Goal: Task Accomplishment & Management: Complete application form

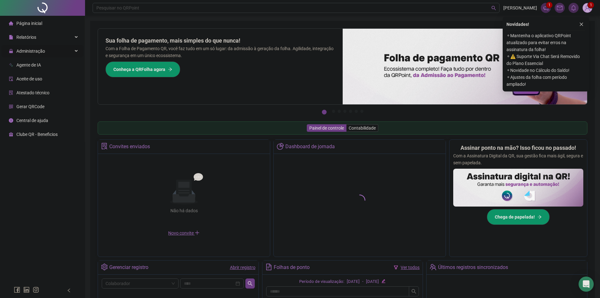
click at [36, 56] on span "Administração" at bounding box center [27, 51] width 36 height 13
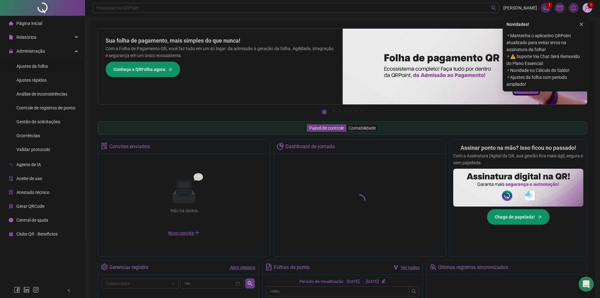
click at [50, 67] on li "Ajustes da folha" at bounding box center [42, 66] width 82 height 13
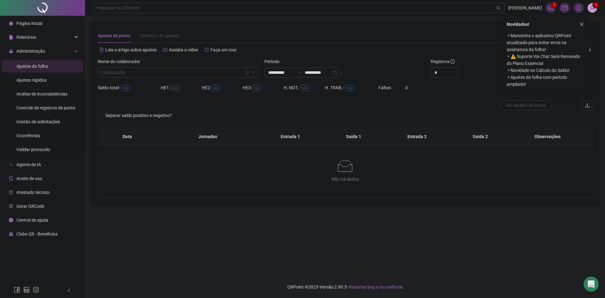
type input "**********"
click at [200, 70] on input "search" at bounding box center [175, 72] width 148 height 9
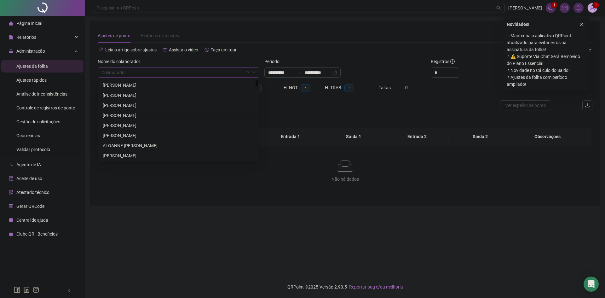
click at [139, 116] on div "[PERSON_NAME]" at bounding box center [179, 115] width 152 height 7
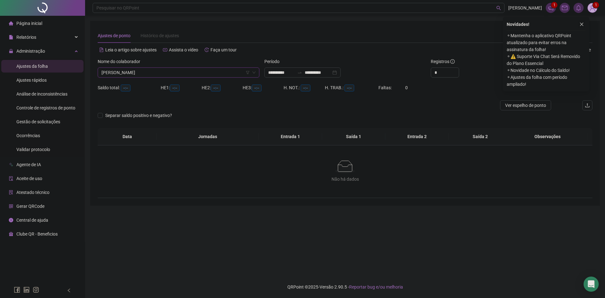
click at [583, 21] on button "button" at bounding box center [582, 24] width 8 height 8
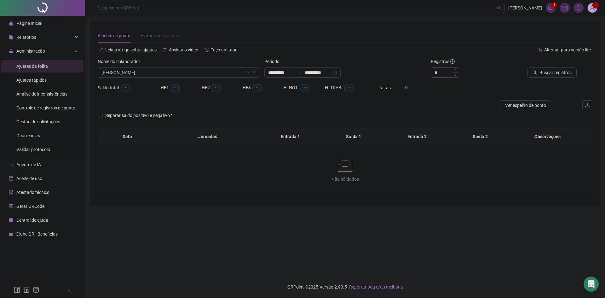
click at [448, 73] on input "*" at bounding box center [445, 72] width 28 height 9
click at [398, 74] on div "**********" at bounding box center [345, 70] width 500 height 25
type input "**"
click at [552, 68] on button "Buscar registros" at bounding box center [551, 72] width 49 height 10
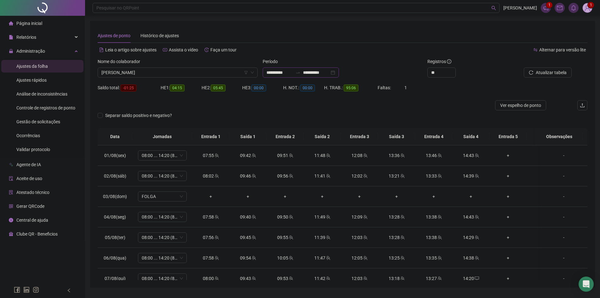
click at [274, 72] on input "**********" at bounding box center [280, 72] width 26 height 7
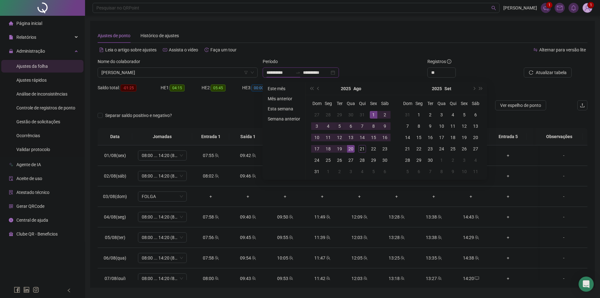
type input "**********"
click at [320, 91] on button "prev-year" at bounding box center [318, 88] width 7 height 13
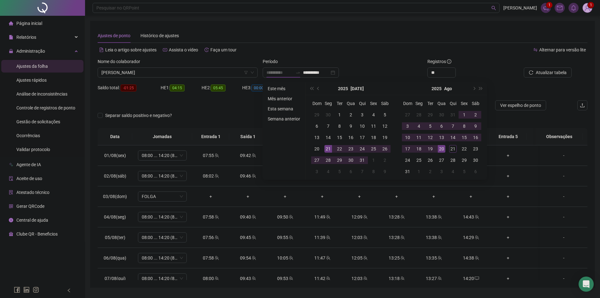
type input "**********"
click at [319, 148] on div "20" at bounding box center [317, 149] width 8 height 8
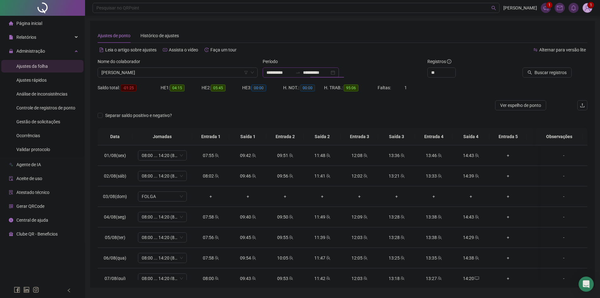
click at [314, 73] on input "**********" at bounding box center [316, 72] width 26 height 7
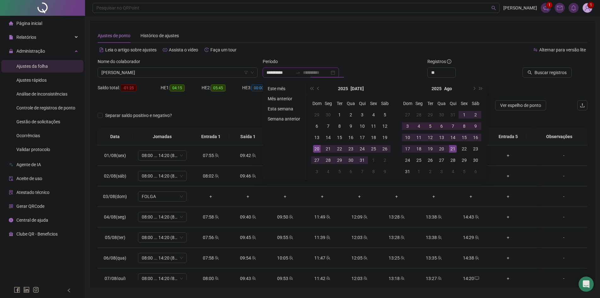
type input "**********"
click at [443, 149] on div "20" at bounding box center [442, 149] width 8 height 8
click at [532, 74] on icon "search" at bounding box center [530, 72] width 4 height 4
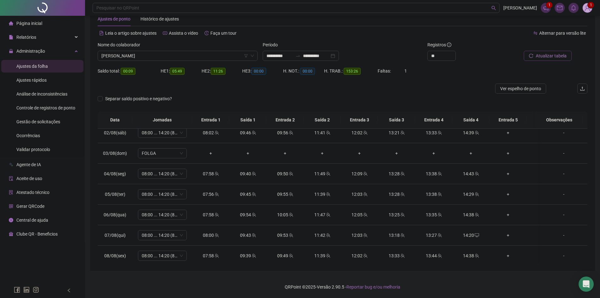
scroll to position [210, 0]
click at [339, 58] on div "**********" at bounding box center [301, 56] width 76 height 10
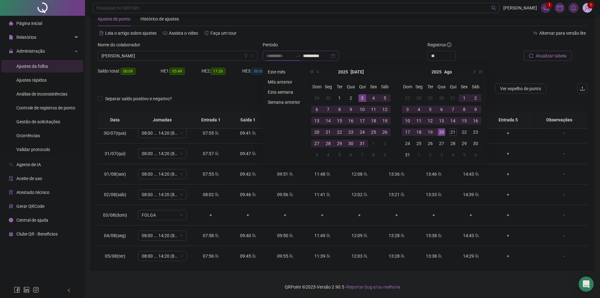
type input "**********"
click at [314, 57] on input "**********" at bounding box center [316, 55] width 26 height 7
type input "**********"
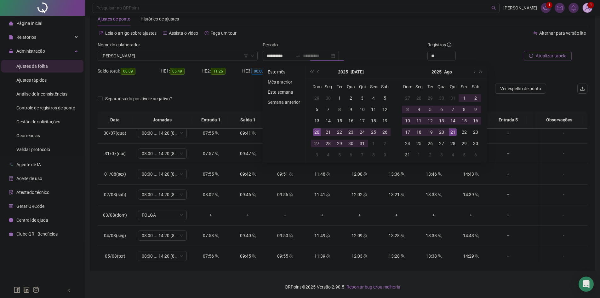
click at [452, 131] on div "21" at bounding box center [453, 132] width 8 height 8
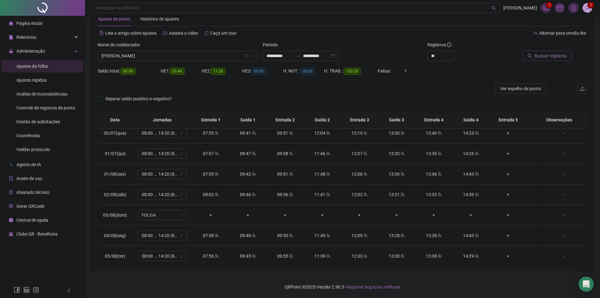
click at [536, 54] on span "Buscar registros" at bounding box center [551, 55] width 32 height 7
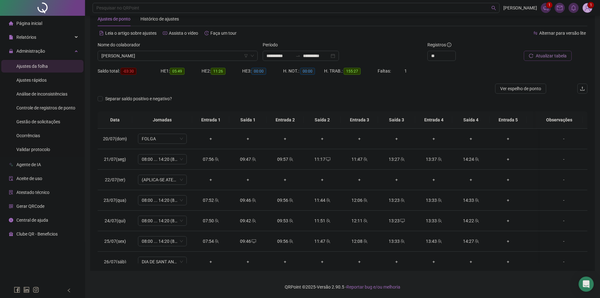
scroll to position [0, 0]
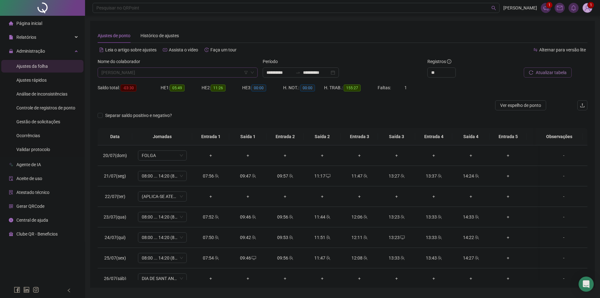
click at [169, 76] on span "[PERSON_NAME]" at bounding box center [177, 72] width 152 height 9
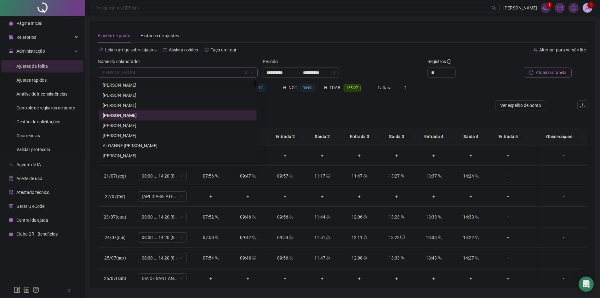
click at [152, 86] on div "[PERSON_NAME]" at bounding box center [178, 85] width 150 height 7
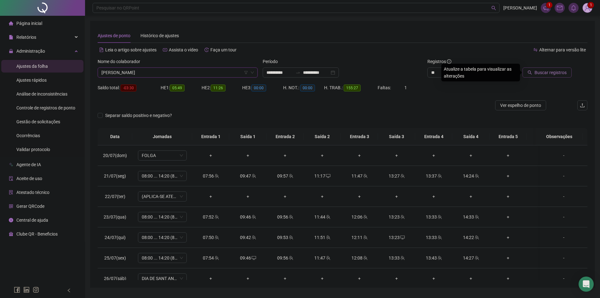
click at [536, 72] on span "Buscar registros" at bounding box center [551, 72] width 32 height 7
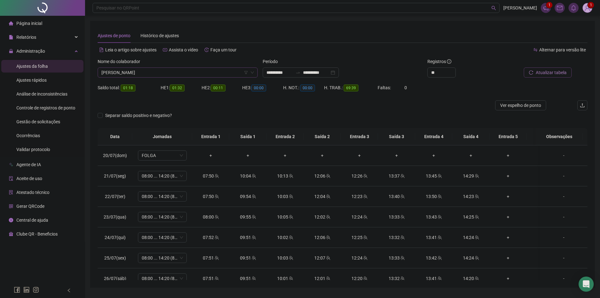
click at [181, 71] on span "[PERSON_NAME]" at bounding box center [177, 72] width 152 height 9
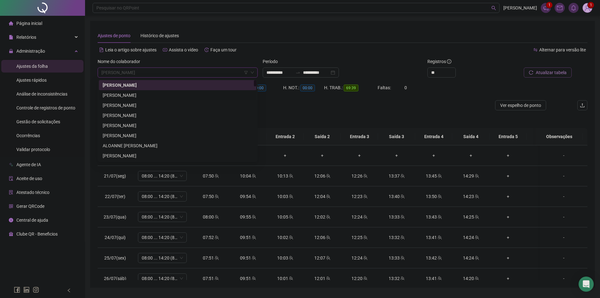
click at [162, 94] on div "[PERSON_NAME]" at bounding box center [178, 95] width 150 height 7
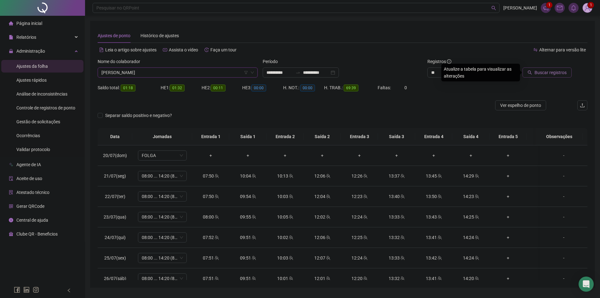
click at [549, 74] on span "Buscar registros" at bounding box center [551, 72] width 32 height 7
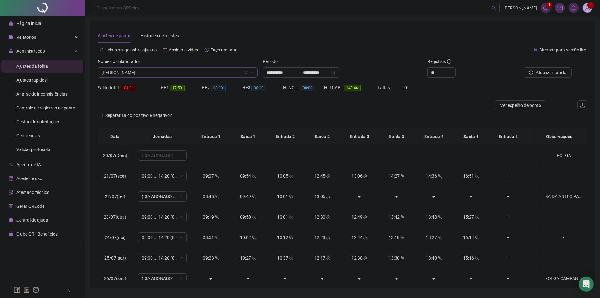
click at [202, 74] on span "[PERSON_NAME]" at bounding box center [177, 72] width 152 height 9
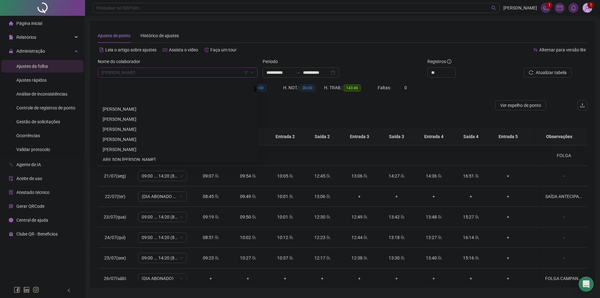
scroll to position [189, 0]
click at [126, 100] on div "[PERSON_NAME]" at bounding box center [178, 97] width 150 height 7
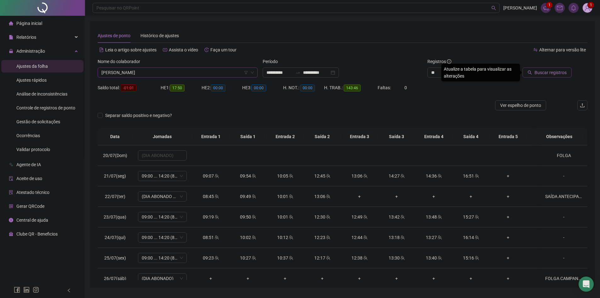
drag, startPoint x: 547, startPoint y: 68, endPoint x: 546, endPoint y: 71, distance: 3.3
click at [546, 71] on button "Buscar registros" at bounding box center [547, 72] width 49 height 10
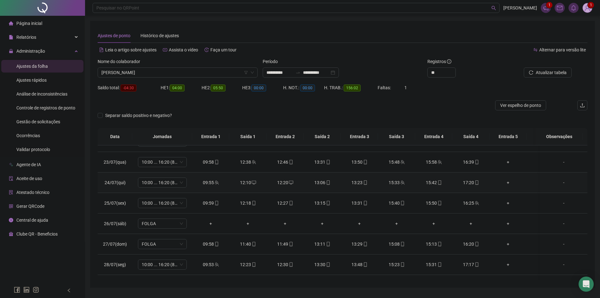
scroll to position [63, 0]
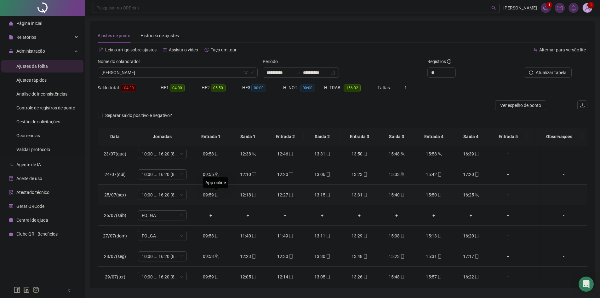
click at [216, 195] on icon "mobile" at bounding box center [217, 195] width 4 height 4
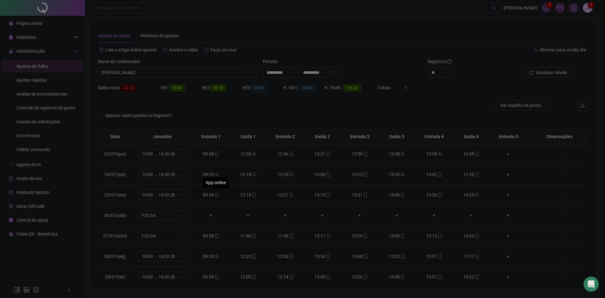
type input "**********"
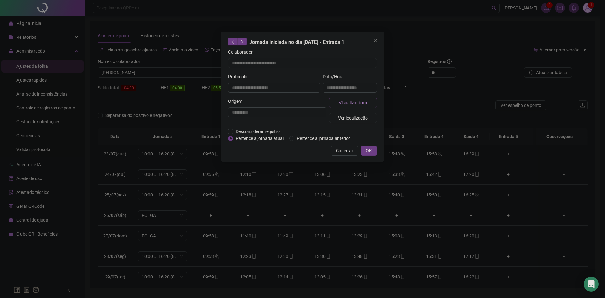
click at [363, 104] on span "Visualizar foto" at bounding box center [353, 102] width 28 height 7
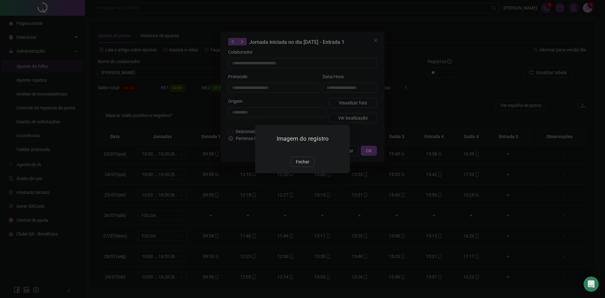
click at [401, 116] on div "Imagem do registro Fechar" at bounding box center [302, 149] width 605 height 298
click at [298, 165] on span "Fechar" at bounding box center [303, 161] width 14 height 7
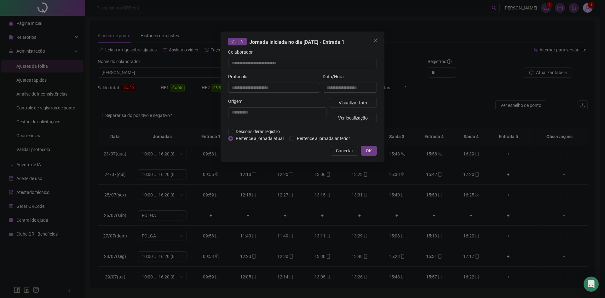
click at [350, 154] on button "Cancelar" at bounding box center [344, 151] width 27 height 10
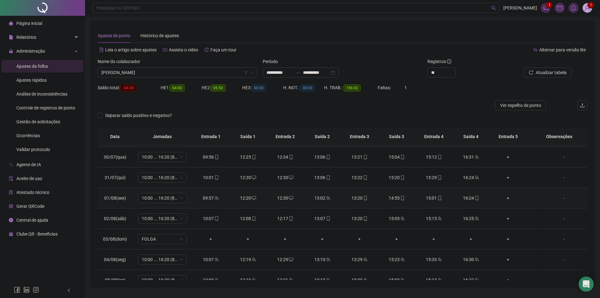
scroll to position [199, 0]
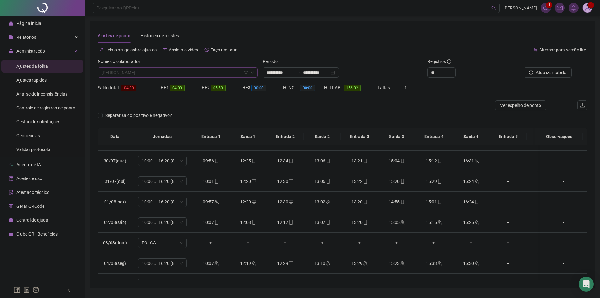
click at [201, 69] on span "[PERSON_NAME]" at bounding box center [177, 72] width 152 height 9
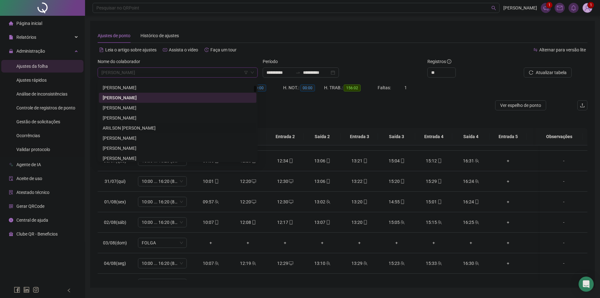
click at [132, 128] on div "ARILSON [PERSON_NAME]" at bounding box center [178, 127] width 150 height 7
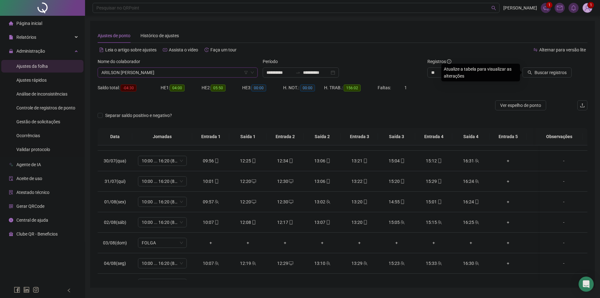
click at [554, 81] on div "Buscar registros" at bounding box center [549, 70] width 83 height 25
click at [550, 76] on button "Buscar registros" at bounding box center [547, 72] width 49 height 10
click at [184, 75] on span "ARILSON [PERSON_NAME]" at bounding box center [177, 72] width 152 height 9
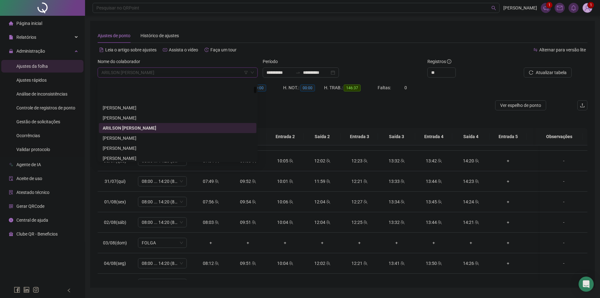
scroll to position [221, 0]
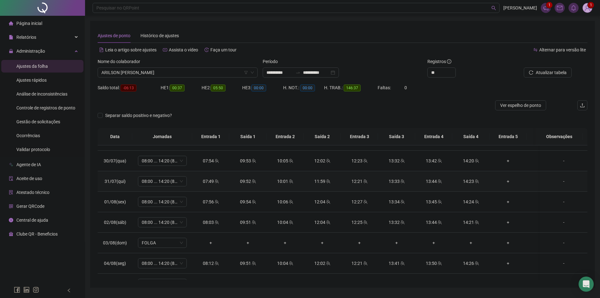
click at [341, 189] on td "12:21" at bounding box center [359, 181] width 37 height 20
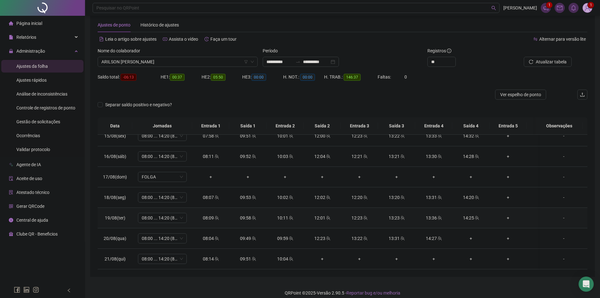
scroll to position [17, 0]
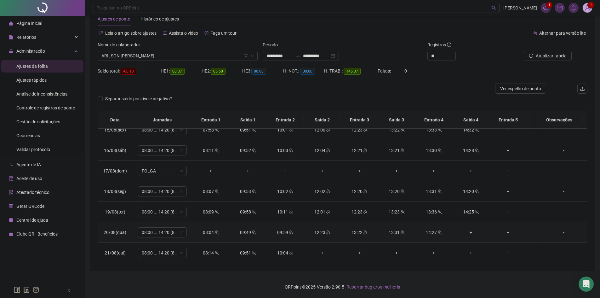
click at [474, 229] on div "+" at bounding box center [470, 232] width 27 height 7
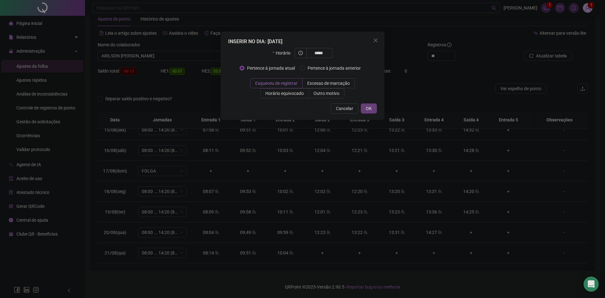
type input "*****"
click at [368, 108] on span "OK" at bounding box center [369, 108] width 6 height 7
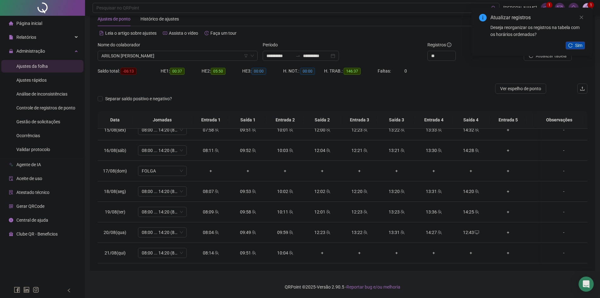
drag, startPoint x: 580, startPoint y: 44, endPoint x: 575, endPoint y: 47, distance: 4.9
click at [579, 45] on span "Sim" at bounding box center [578, 45] width 7 height 7
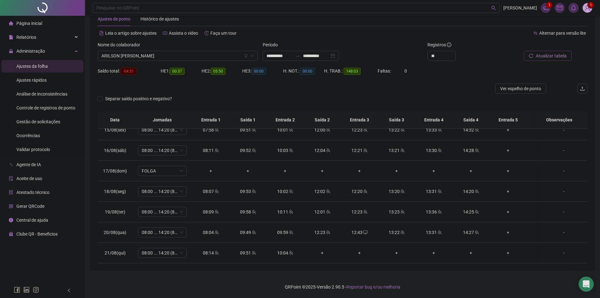
click at [549, 53] on span "Atualizar tabela" at bounding box center [551, 55] width 31 height 7
click at [182, 58] on span "ARILSON [PERSON_NAME]" at bounding box center [177, 55] width 152 height 9
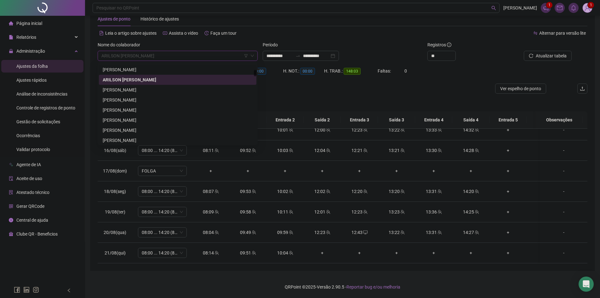
scroll to position [189, 0]
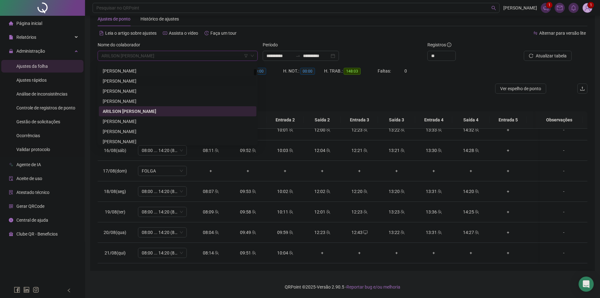
click at [130, 80] on div "[PERSON_NAME]" at bounding box center [178, 81] width 150 height 7
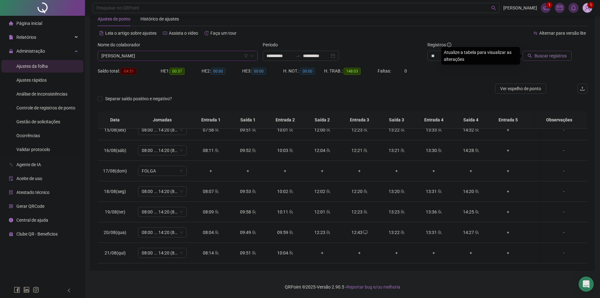
drag, startPoint x: 523, startPoint y: 56, endPoint x: 546, endPoint y: 54, distance: 23.4
click at [524, 56] on div "Buscar registros" at bounding box center [541, 56] width 62 height 10
click at [546, 54] on span "Buscar registros" at bounding box center [551, 55] width 32 height 7
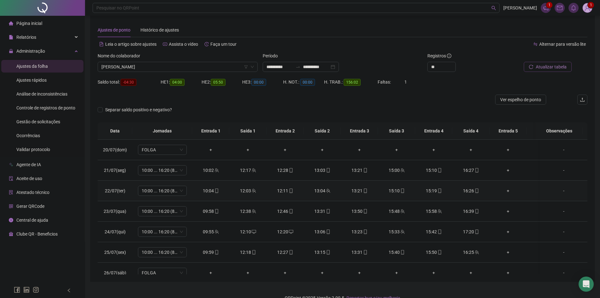
scroll to position [0, 0]
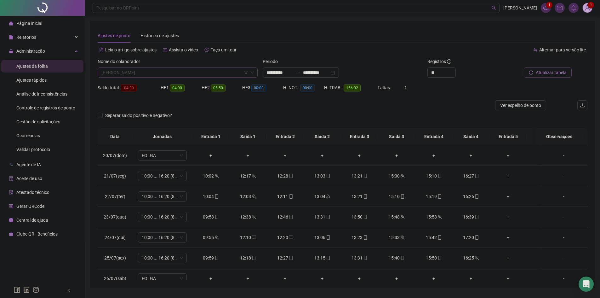
click at [193, 76] on span "[PERSON_NAME]" at bounding box center [177, 72] width 152 height 9
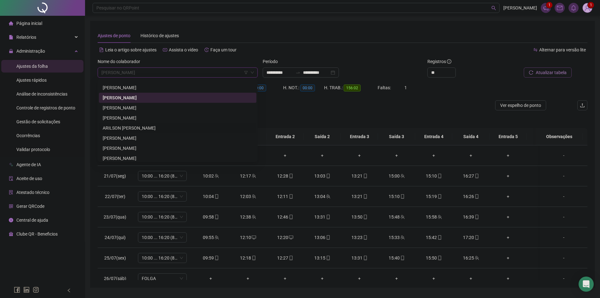
scroll to position [221, 0]
click at [136, 118] on div "[PERSON_NAME]" at bounding box center [178, 116] width 150 height 7
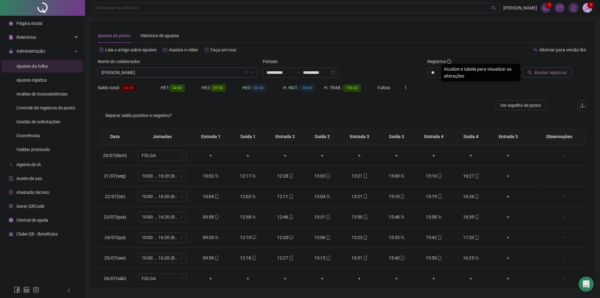
click at [532, 74] on icon "search" at bounding box center [530, 72] width 4 height 4
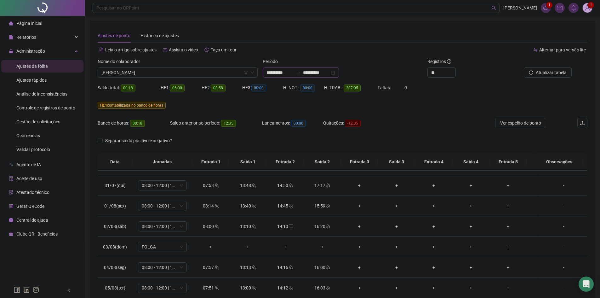
click at [329, 69] on input "**********" at bounding box center [316, 72] width 26 height 7
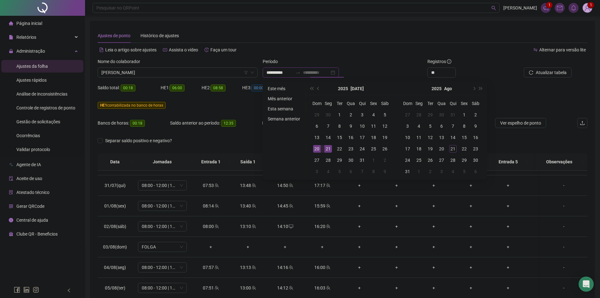
type input "**********"
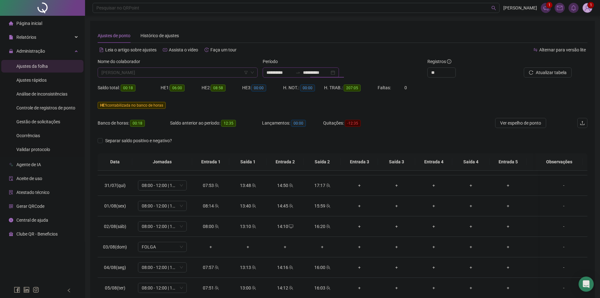
click at [221, 74] on span "[PERSON_NAME]" at bounding box center [177, 72] width 152 height 9
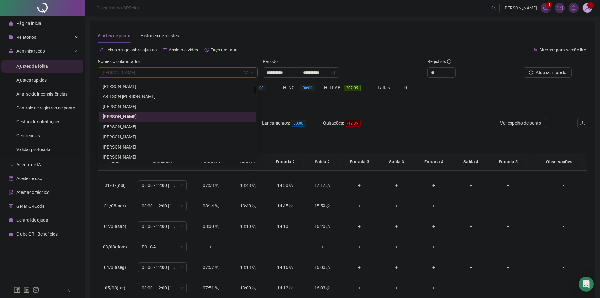
click at [374, 132] on div "Quitações: -12:35" at bounding box center [353, 127] width 61 height 18
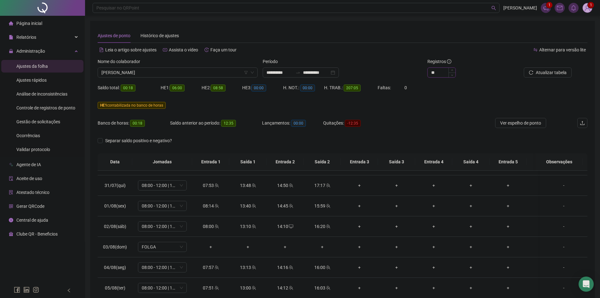
click at [443, 75] on input "**" at bounding box center [442, 72] width 28 height 9
click at [191, 70] on span "[PERSON_NAME]" at bounding box center [177, 72] width 152 height 9
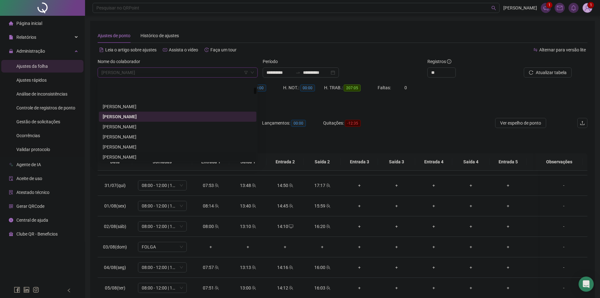
scroll to position [252, 0]
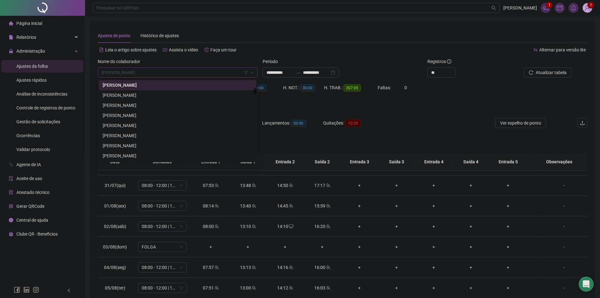
drag, startPoint x: 142, startPoint y: 122, endPoint x: 244, endPoint y: 122, distance: 101.4
click at [142, 121] on div "[PERSON_NAME]" at bounding box center [178, 125] width 158 height 10
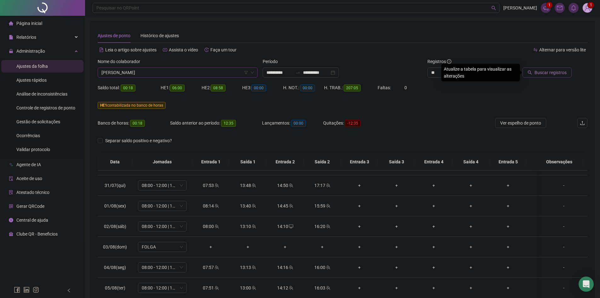
drag, startPoint x: 543, startPoint y: 69, endPoint x: 547, endPoint y: 71, distance: 4.5
click at [543, 70] on button "Buscar registros" at bounding box center [547, 72] width 49 height 10
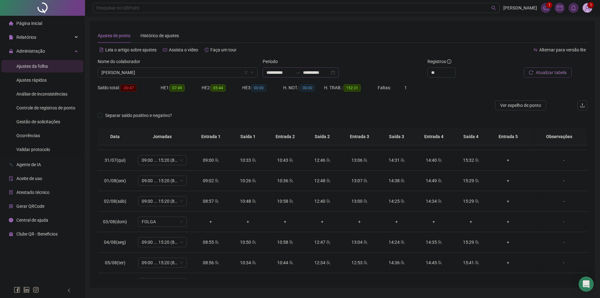
click at [339, 72] on div "**********" at bounding box center [301, 72] width 76 height 10
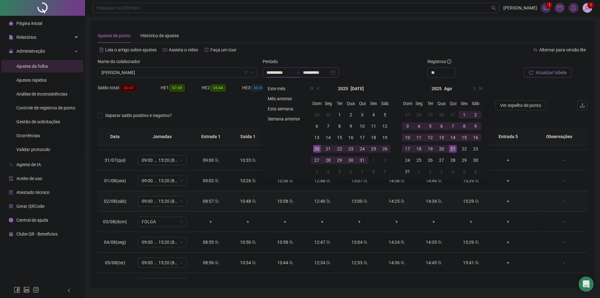
type input "**********"
click at [330, 150] on div "21" at bounding box center [329, 149] width 8 height 8
type input "**********"
click at [440, 150] on div "20" at bounding box center [442, 149] width 8 height 8
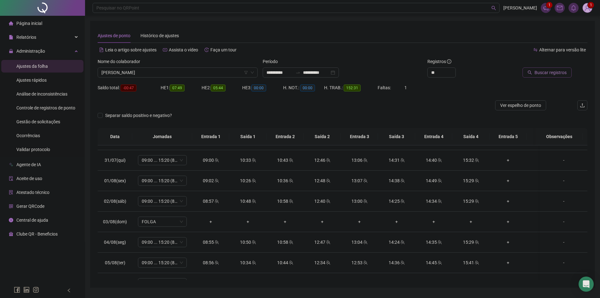
click at [550, 70] on span "Buscar registros" at bounding box center [551, 72] width 32 height 7
click at [189, 76] on span "[PERSON_NAME]" at bounding box center [177, 72] width 152 height 9
click at [412, 96] on div "Faltas: 0" at bounding box center [398, 92] width 41 height 18
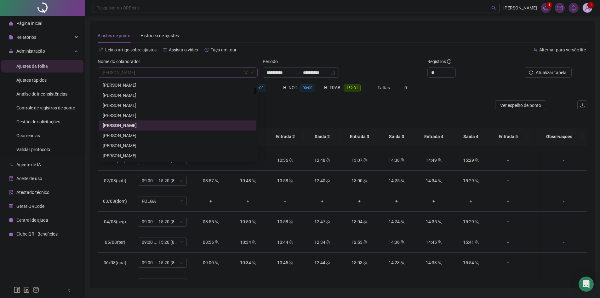
drag, startPoint x: 165, startPoint y: 73, endPoint x: 104, endPoint y: 71, distance: 61.1
click at [104, 71] on span "[PERSON_NAME]" at bounding box center [177, 72] width 152 height 9
drag, startPoint x: 162, startPoint y: 124, endPoint x: 109, endPoint y: 122, distance: 53.3
click at [109, 122] on div "[PERSON_NAME]" at bounding box center [178, 125] width 150 height 7
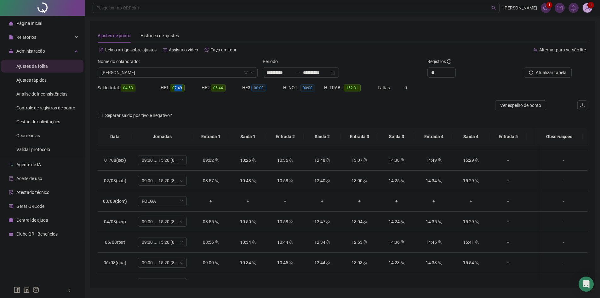
copy span "7:49"
copy span "07:49"
drag, startPoint x: 183, startPoint y: 89, endPoint x: 174, endPoint y: 87, distance: 9.0
click at [174, 87] on span "07:49" at bounding box center [177, 87] width 15 height 7
click at [145, 78] on div "Nome do colaborador [PERSON_NAME]" at bounding box center [177, 70] width 165 height 25
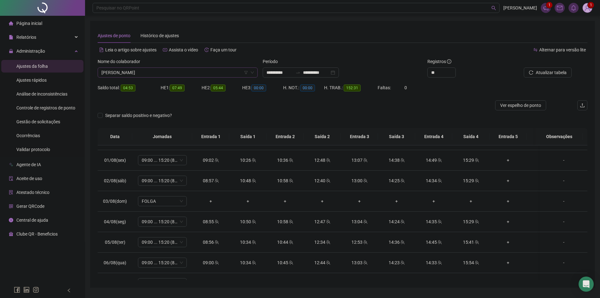
click at [143, 72] on span "[PERSON_NAME]" at bounding box center [177, 72] width 152 height 9
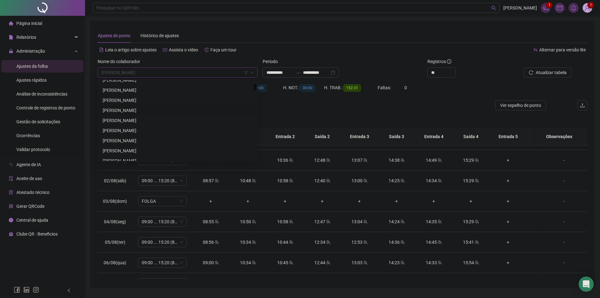
scroll to position [189, 0]
click at [121, 99] on div "[PERSON_NAME]" at bounding box center [178, 97] width 150 height 7
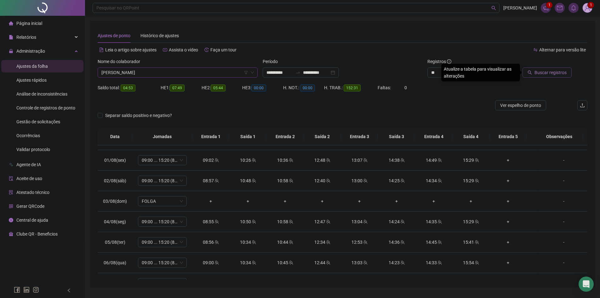
drag, startPoint x: 549, startPoint y: 73, endPoint x: 543, endPoint y: 74, distance: 6.7
click at [550, 73] on span "Buscar registros" at bounding box center [551, 72] width 32 height 7
drag, startPoint x: 183, startPoint y: 88, endPoint x: 171, endPoint y: 85, distance: 12.8
click at [171, 85] on div "HE 1: 04:00" at bounding box center [181, 87] width 41 height 7
copy div "04:00"
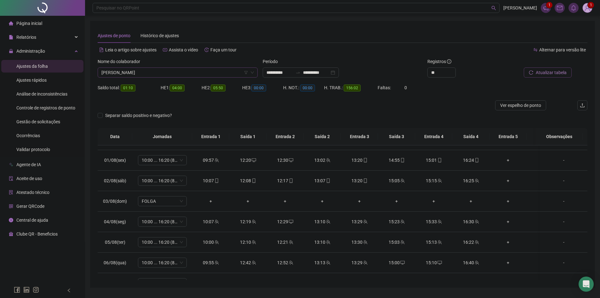
click at [176, 74] on span "[PERSON_NAME]" at bounding box center [177, 72] width 152 height 9
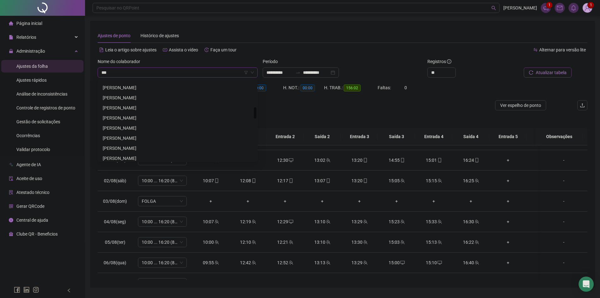
scroll to position [0, 0]
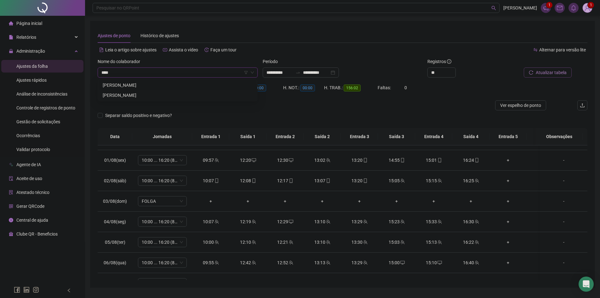
type input "*****"
click at [117, 83] on div "[PERSON_NAME]" at bounding box center [178, 85] width 150 height 7
click at [541, 71] on span "Buscar registros" at bounding box center [551, 72] width 32 height 7
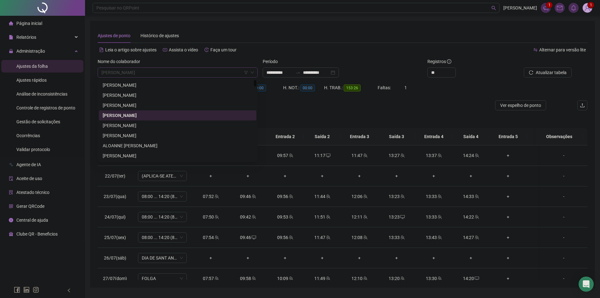
drag, startPoint x: 138, startPoint y: 72, endPoint x: 105, endPoint y: 70, distance: 33.7
click at [105, 70] on span "[PERSON_NAME]" at bounding box center [177, 72] width 152 height 9
drag, startPoint x: 141, startPoint y: 114, endPoint x: 110, endPoint y: 112, distance: 31.6
click at [110, 112] on div "[PERSON_NAME]" at bounding box center [178, 115] width 150 height 7
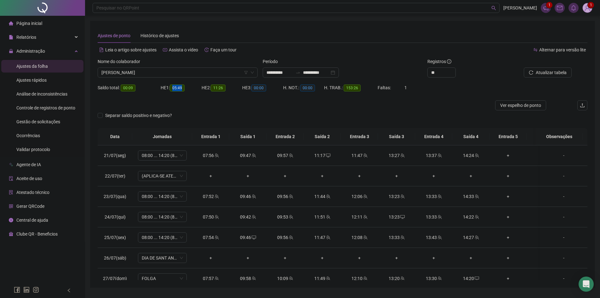
drag, startPoint x: 183, startPoint y: 88, endPoint x: 174, endPoint y: 88, distance: 8.5
click at [174, 88] on span "05:49" at bounding box center [177, 87] width 15 height 7
copy span "05:49"
